Goal: Check status: Check status

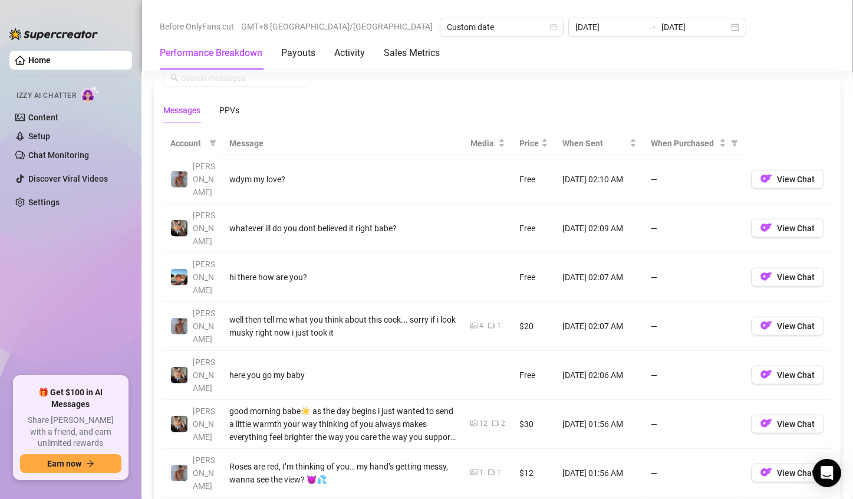
scroll to position [1075, 0]
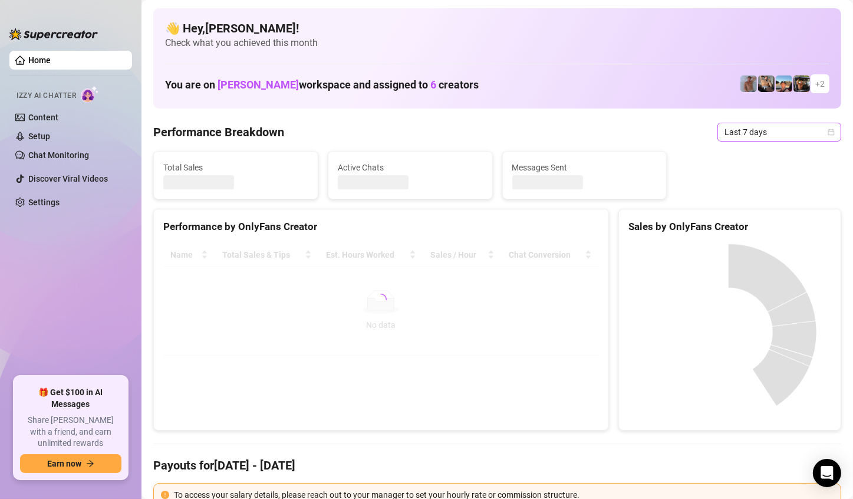
click at [829, 130] on icon "calendar" at bounding box center [832, 132] width 6 height 6
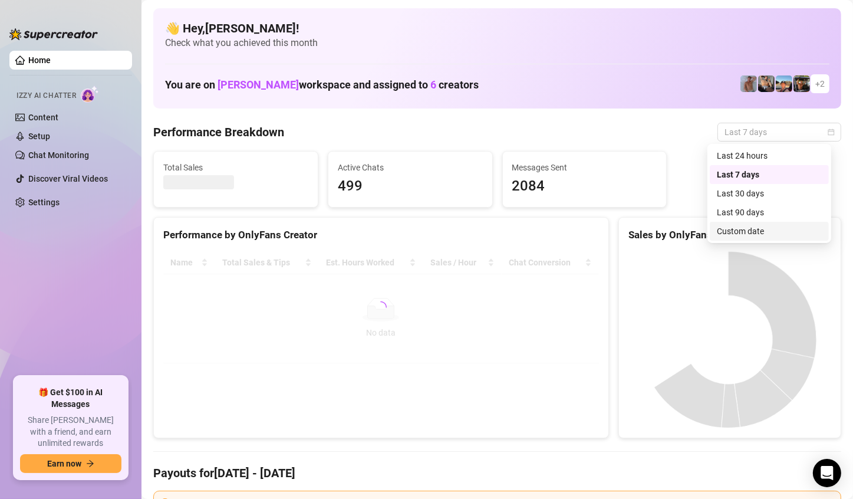
click at [760, 234] on div "Custom date" at bounding box center [769, 231] width 105 height 13
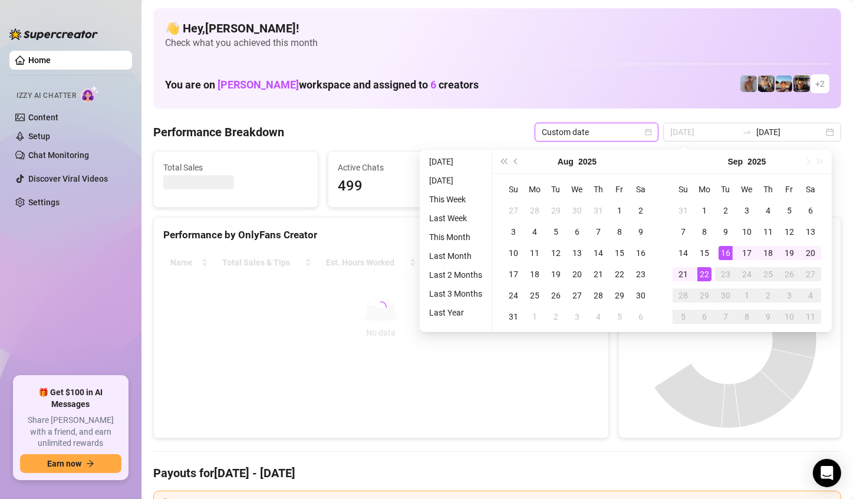
type input "2025-09-22"
click at [698, 276] on div "22" at bounding box center [705, 274] width 14 height 14
click at [704, 274] on div "22" at bounding box center [705, 274] width 14 height 14
click at [704, 274] on canvas at bounding box center [729, 339] width 200 height 177
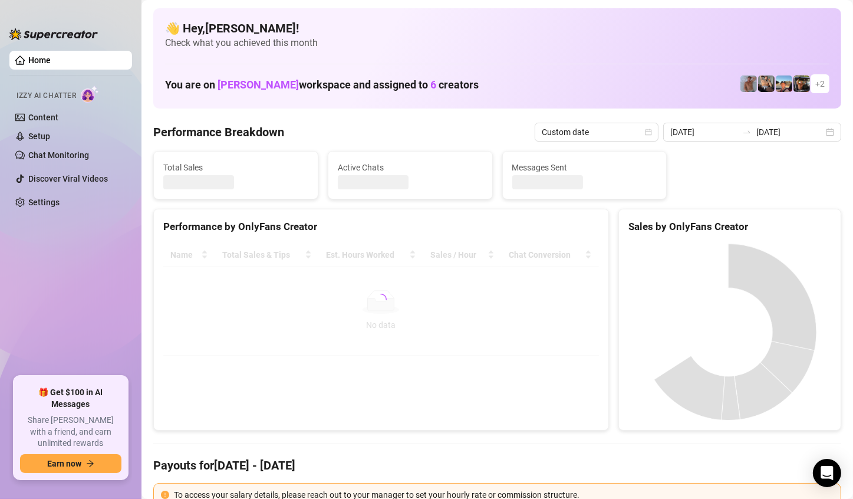
type input "2025-09-22"
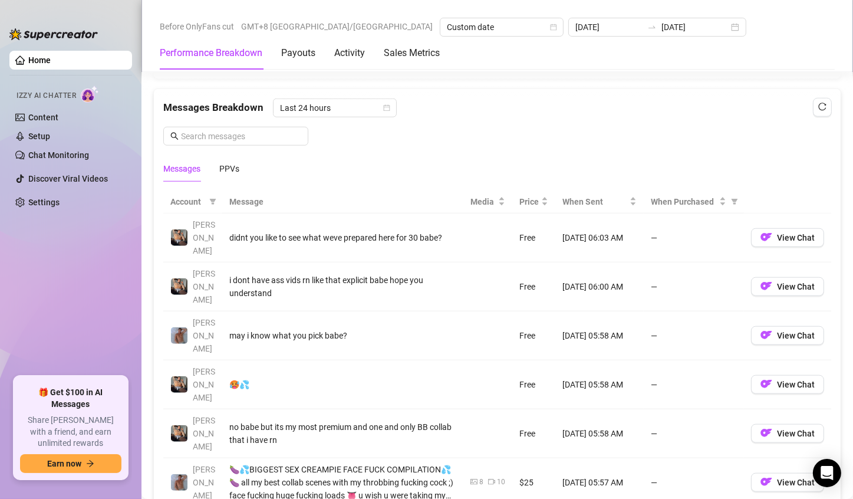
scroll to position [944, 0]
